Goal: Task Accomplishment & Management: Complete application form

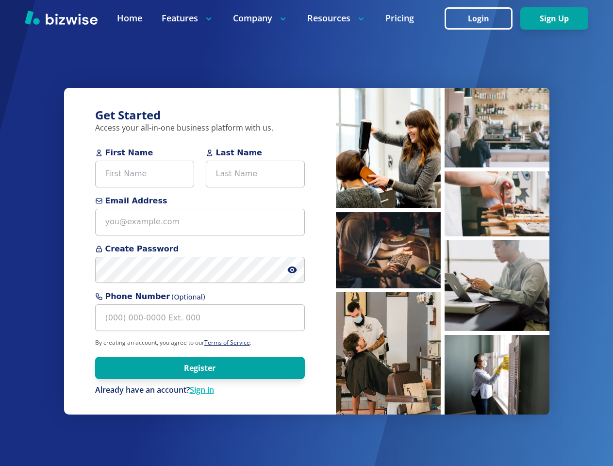
click at [306, 233] on div "Get Started Access your all-in-one business platform with us. First Name Last N…" at bounding box center [200, 251] width 272 height 327
click at [292, 270] on icon at bounding box center [292, 270] width 2 height 2
click at [388, 148] on img at bounding box center [388, 148] width 105 height 120
click at [388, 208] on img at bounding box center [388, 148] width 105 height 120
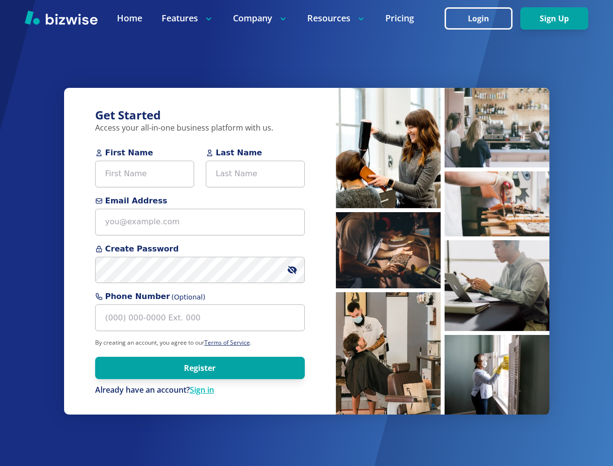
click at [388, 208] on img at bounding box center [388, 148] width 105 height 120
click at [441, 127] on img at bounding box center [388, 148] width 105 height 120
click at [441, 203] on img at bounding box center [388, 148] width 105 height 120
click at [441, 208] on img at bounding box center [388, 148] width 105 height 120
